Goal: Information Seeking & Learning: Learn about a topic

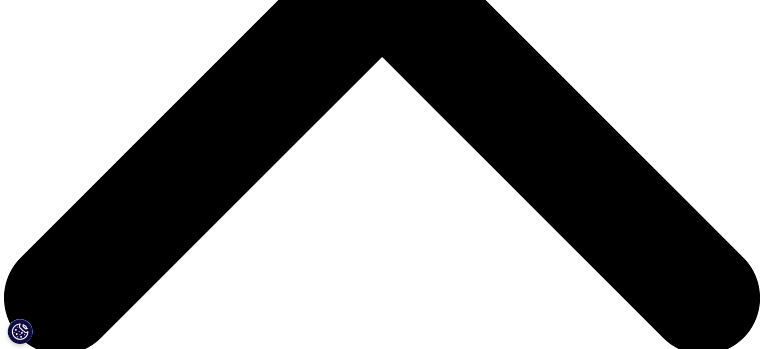
scroll to position [416, 0]
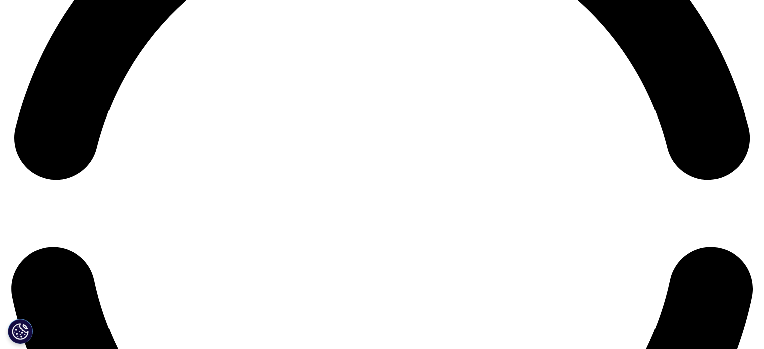
scroll to position [1690, 0]
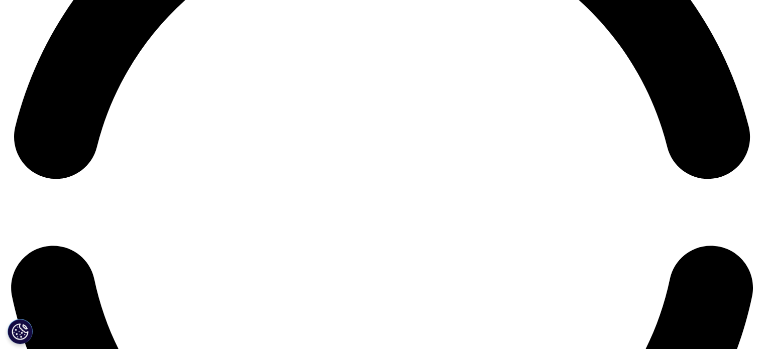
drag, startPoint x: 129, startPoint y: 54, endPoint x: 96, endPoint y: 46, distance: 33.8
copy li "Retail drugs currently represent 83% of medicine use in the U.S., with only 17%…"
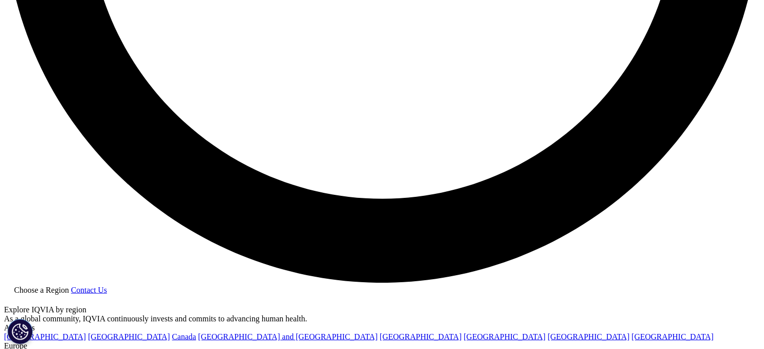
scroll to position [2010, 0]
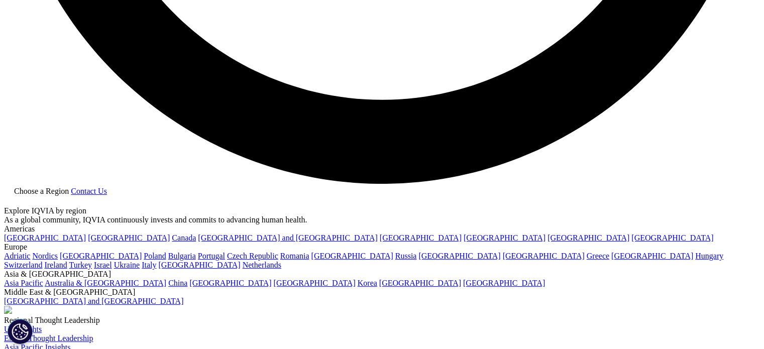
scroll to position [2104, 0]
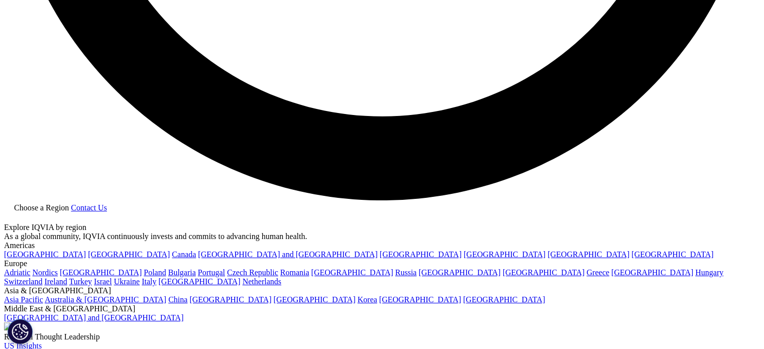
scroll to position [2090, 0]
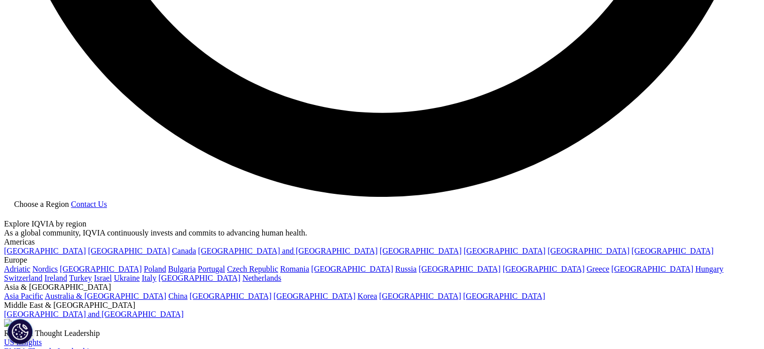
drag, startPoint x: 96, startPoint y: 68, endPoint x: 251, endPoint y: 146, distance: 173.2
copy ul "More Medicare patients have been facing costs above $2,000 per year over time a…"
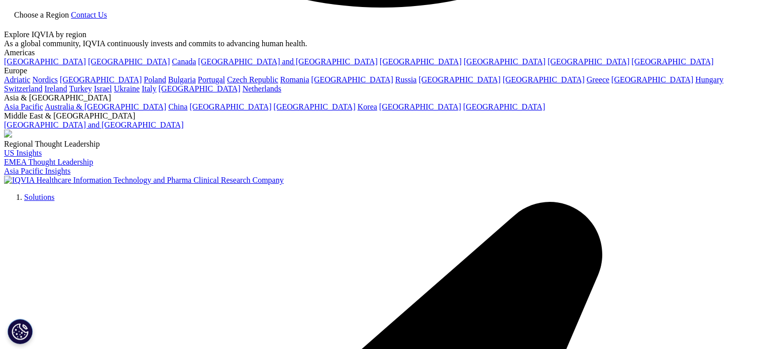
scroll to position [2264, 0]
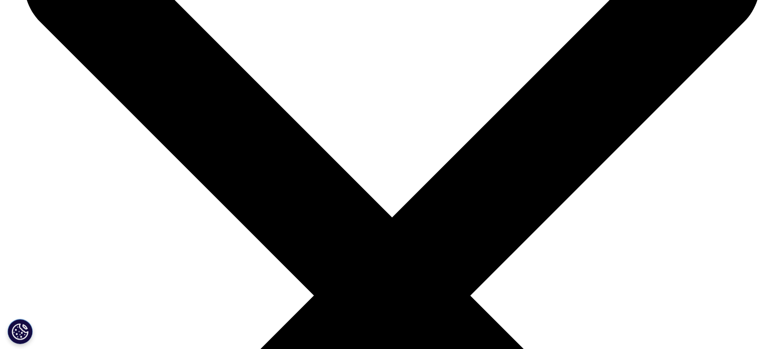
scroll to position [3417, 0]
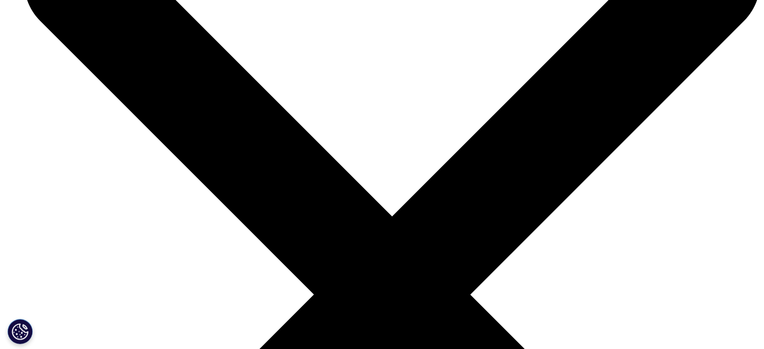
drag, startPoint x: 95, startPoint y: 81, endPoint x: 599, endPoint y: 89, distance: 503.5
copy li "Over the next five years, medicine spending will grow between 5–8% on a list pr…"
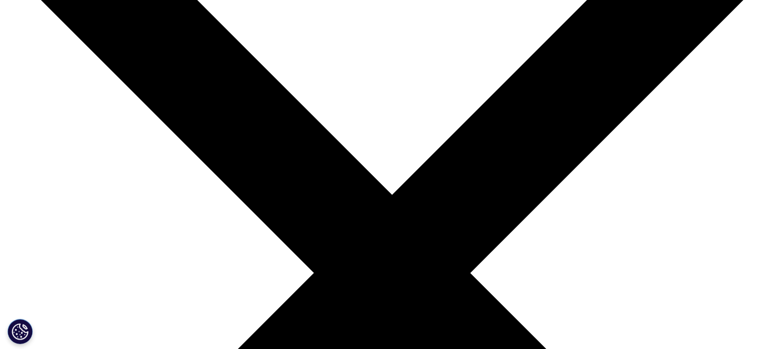
scroll to position [3440, 0]
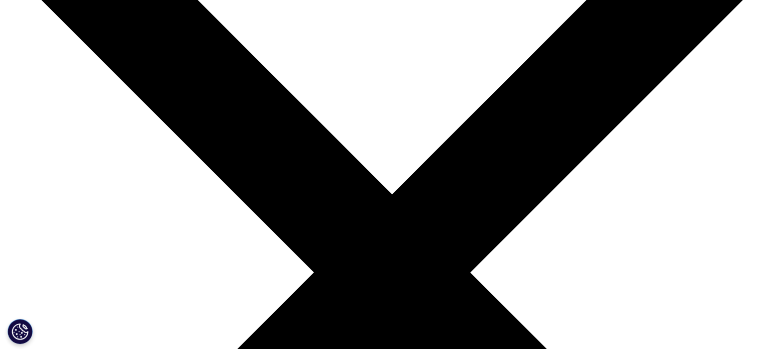
drag, startPoint x: 96, startPoint y: 83, endPoint x: 679, endPoint y: 90, distance: 582.8
copy li "Growth will be driven by adoption of newly launched innovative products, with a…"
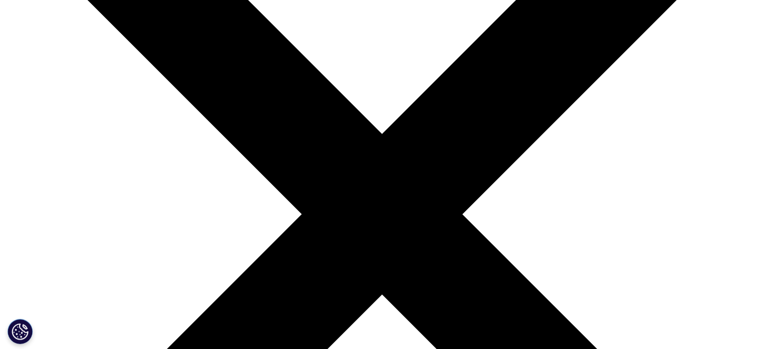
scroll to position [0, 0]
